Goal: Information Seeking & Learning: Understand process/instructions

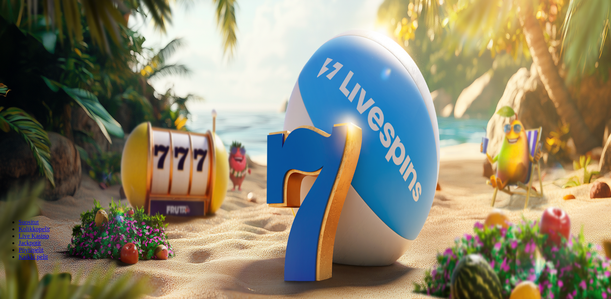
click at [44, 59] on span "Tarjoukset" at bounding box center [32, 55] width 26 height 7
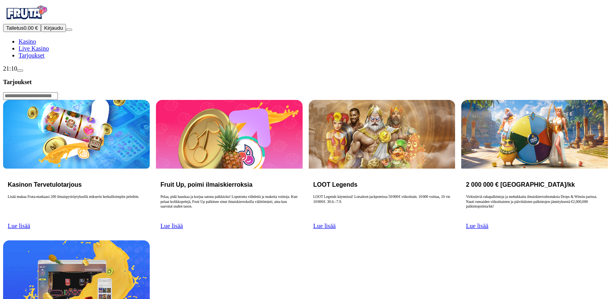
click at [30, 223] on span "Lue lisää" at bounding box center [19, 226] width 22 height 7
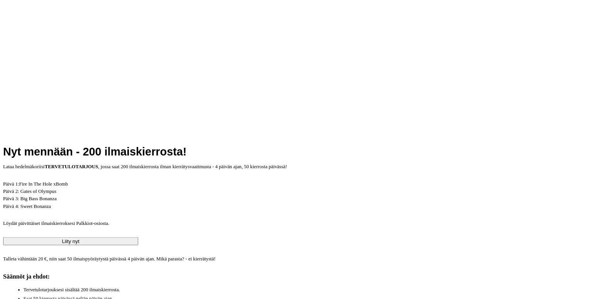
scroll to position [354, 0]
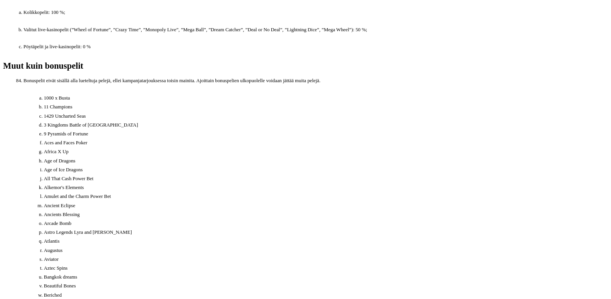
scroll to position [2872, 0]
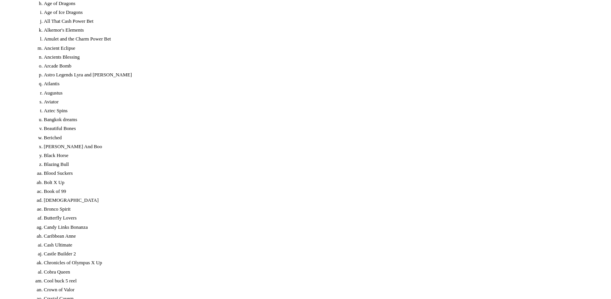
drag, startPoint x: 234, startPoint y: 101, endPoint x: 239, endPoint y: 116, distance: 15.4
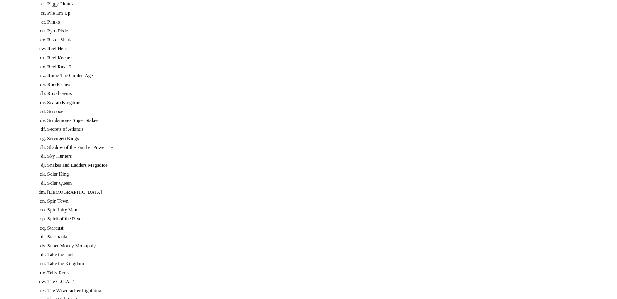
scroll to position [0, 0]
